Goal: Task Accomplishment & Management: Use online tool/utility

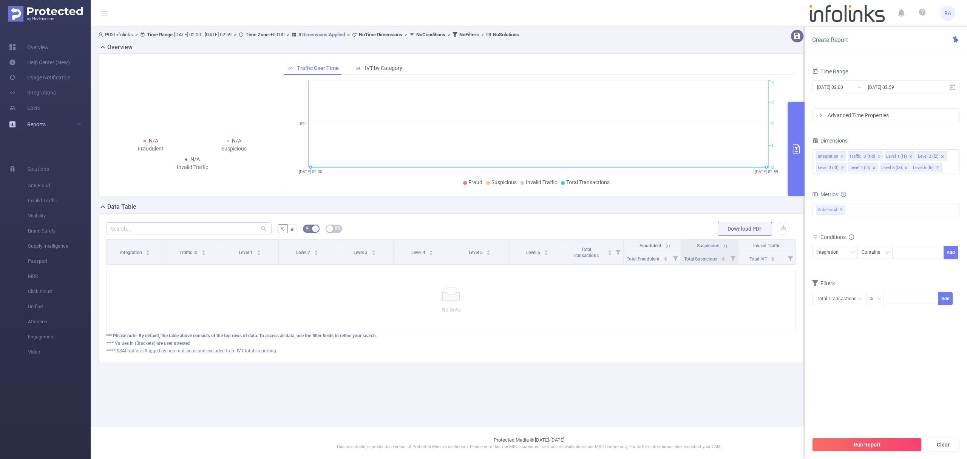
click at [38, 127] on link "Reports" at bounding box center [36, 124] width 19 height 15
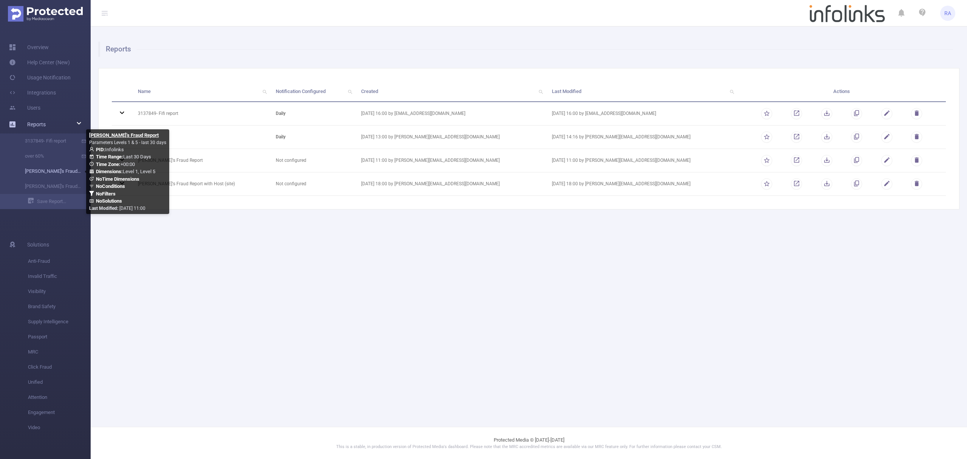
click at [51, 168] on link "[PERSON_NAME]'s Fraud Report" at bounding box center [48, 171] width 66 height 15
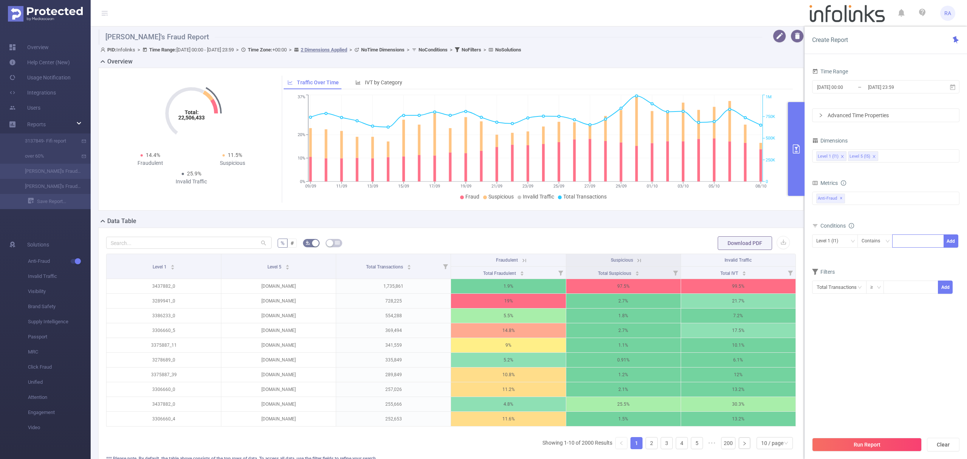
click at [915, 241] on div at bounding box center [917, 241] width 43 height 12
paste input "3212146"
type input "3212146"
click at [944, 238] on span "Level 1 (l1) Contains 3212146 Add" at bounding box center [885, 240] width 147 height 13
click at [913, 257] on li "3212146" at bounding box center [918, 257] width 52 height 12
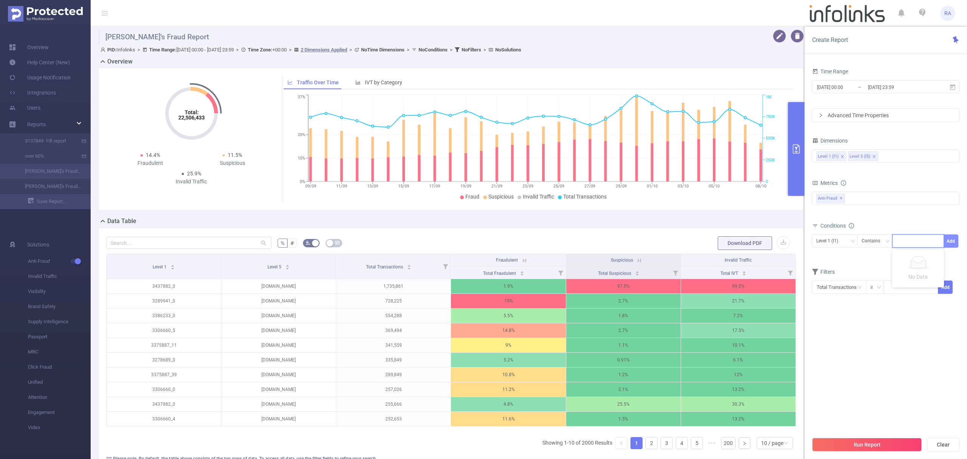
click at [949, 244] on button "Add" at bounding box center [951, 240] width 15 height 13
click at [931, 243] on div at bounding box center [917, 241] width 43 height 12
click at [854, 441] on button "Run Report" at bounding box center [867, 444] width 110 height 14
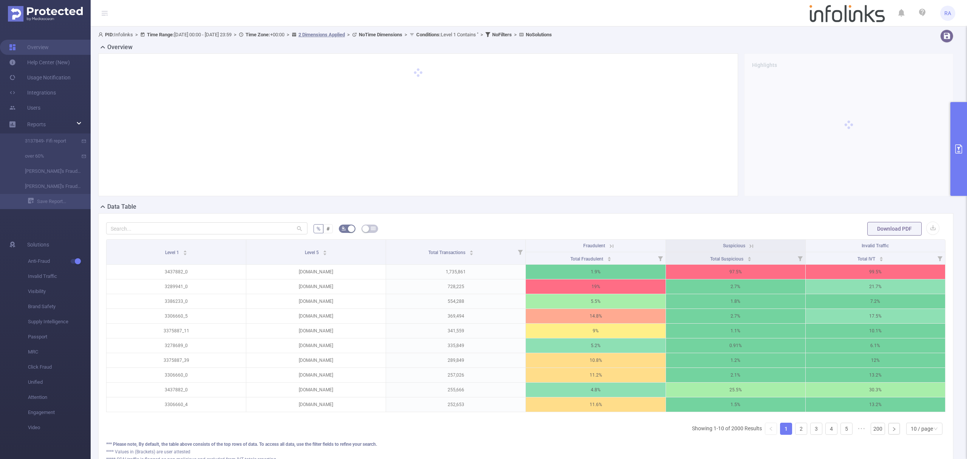
click at [966, 168] on button "primary" at bounding box center [958, 149] width 17 height 94
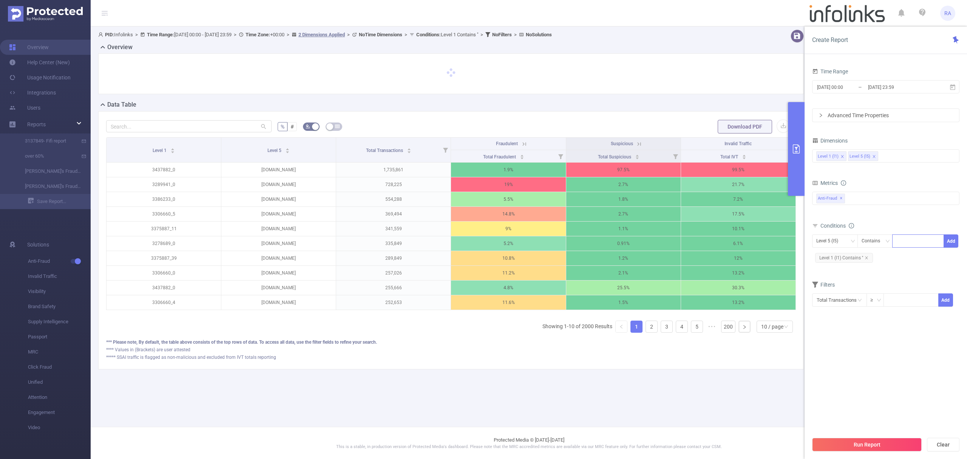
click at [908, 244] on div at bounding box center [917, 241] width 43 height 12
click at [871, 262] on span "Level 1 (l1) Contains ''" at bounding box center [844, 258] width 58 height 10
click at [868, 259] on icon "icon: close" at bounding box center [867, 258] width 4 height 4
click at [839, 242] on div "Level 5 (l5)" at bounding box center [829, 241] width 27 height 12
click at [839, 260] on li "Level 1 (l1)" at bounding box center [835, 257] width 46 height 12
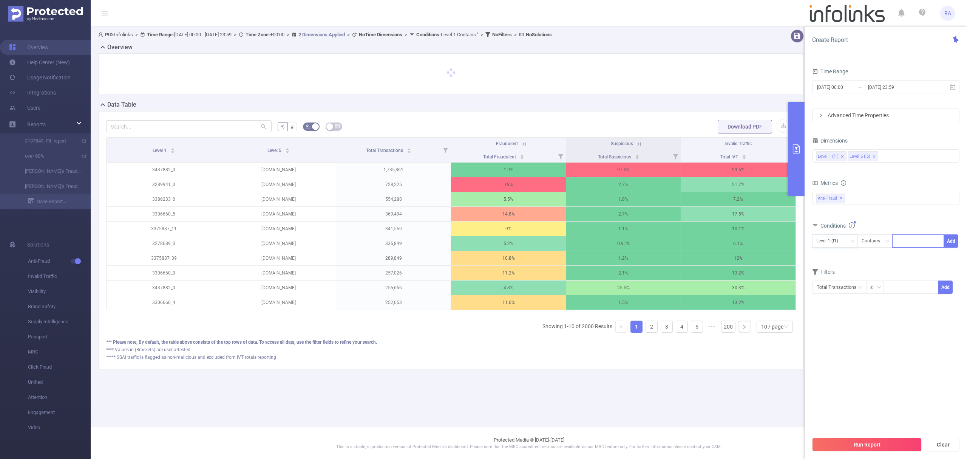
click at [939, 241] on div at bounding box center [917, 241] width 43 height 12
paste input "3212146"
type input "3212146"
click at [953, 241] on button "Add" at bounding box center [951, 240] width 15 height 13
click at [884, 443] on button "Run Report" at bounding box center [867, 444] width 110 height 14
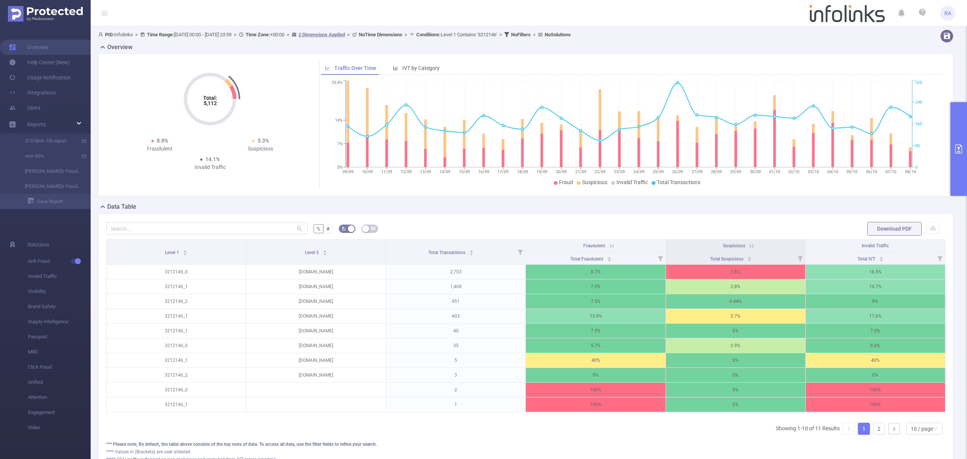
click at [952, 130] on button "primary" at bounding box center [958, 149] width 17 height 94
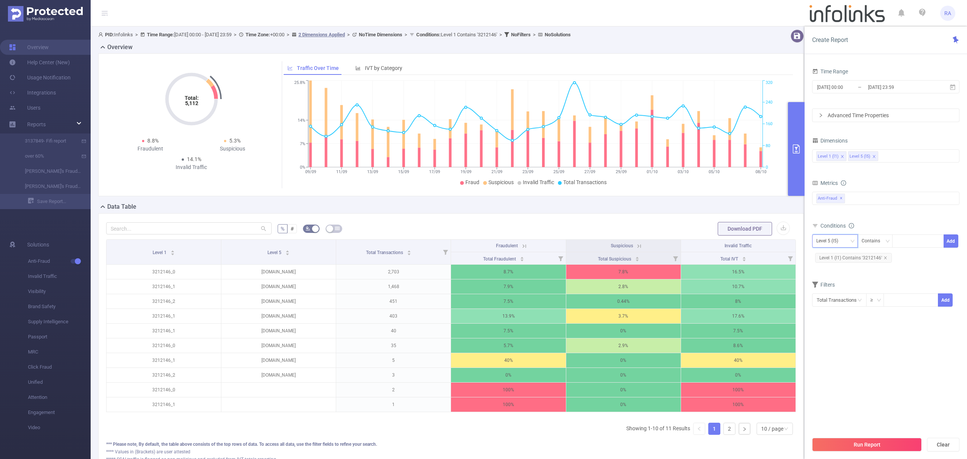
click at [840, 244] on div "Level 5 (l5)" at bounding box center [829, 241] width 27 height 12
click at [835, 259] on li "Level 1 (l1)" at bounding box center [835, 257] width 46 height 12
click at [885, 258] on icon "icon: close" at bounding box center [886, 258] width 4 height 4
click at [901, 247] on div at bounding box center [918, 240] width 52 height 13
paste input "2582462"
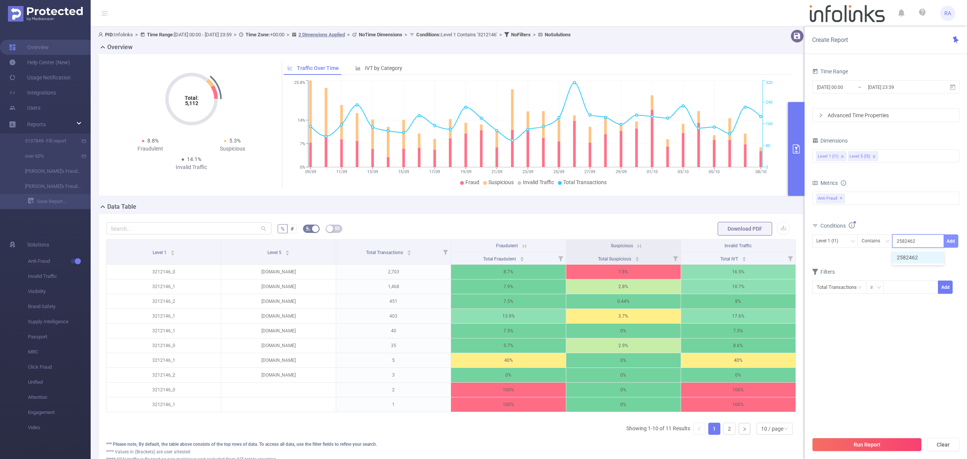
type input "2582462"
click at [952, 243] on button "Add" at bounding box center [951, 240] width 15 height 13
click at [884, 439] on button "Run Report" at bounding box center [867, 444] width 110 height 14
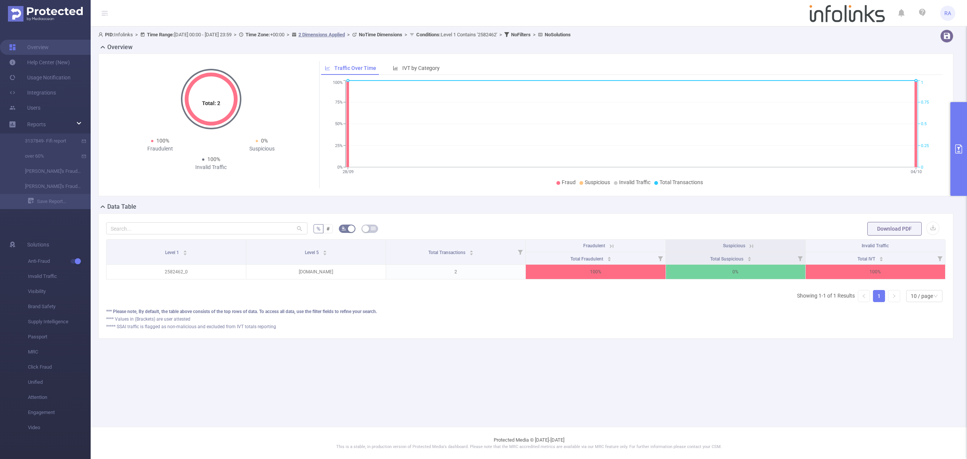
click at [966, 188] on button "primary" at bounding box center [958, 149] width 17 height 94
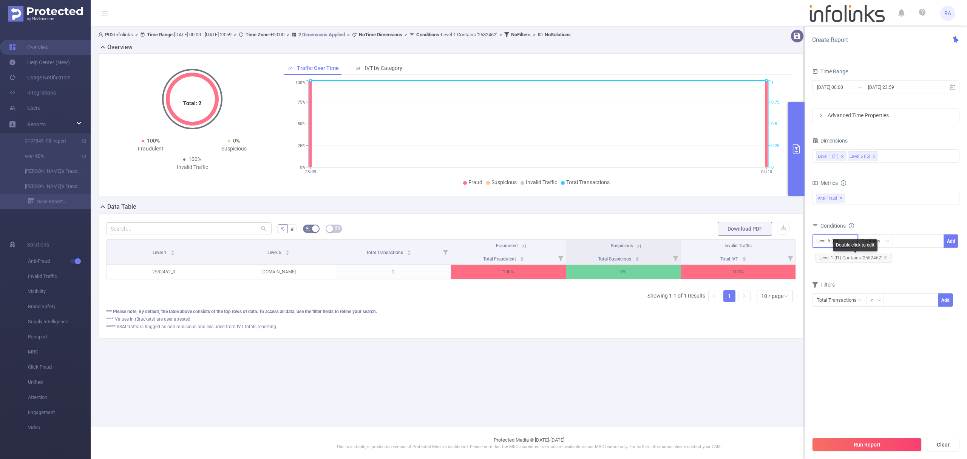
click at [829, 245] on div "Level 5 (l5)" at bounding box center [829, 241] width 27 height 12
click at [822, 255] on li "Level 1 (l1)" at bounding box center [835, 257] width 46 height 12
click at [885, 258] on icon "icon: close" at bounding box center [886, 258] width 4 height 4
click at [918, 240] on div at bounding box center [917, 241] width 43 height 12
paste input "175929"
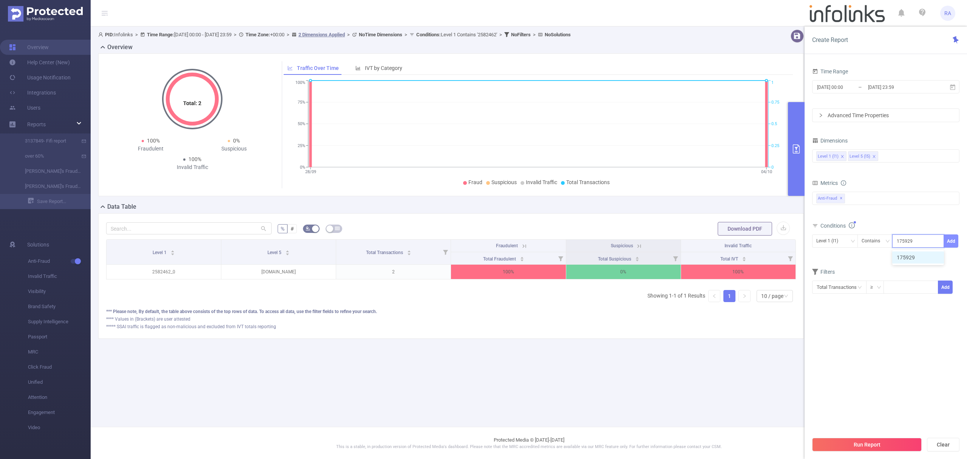
type input "175929"
click at [951, 245] on button "Add" at bounding box center [951, 240] width 15 height 13
click at [866, 439] on button "Run Report" at bounding box center [867, 444] width 110 height 14
